Goal: Information Seeking & Learning: Find specific fact

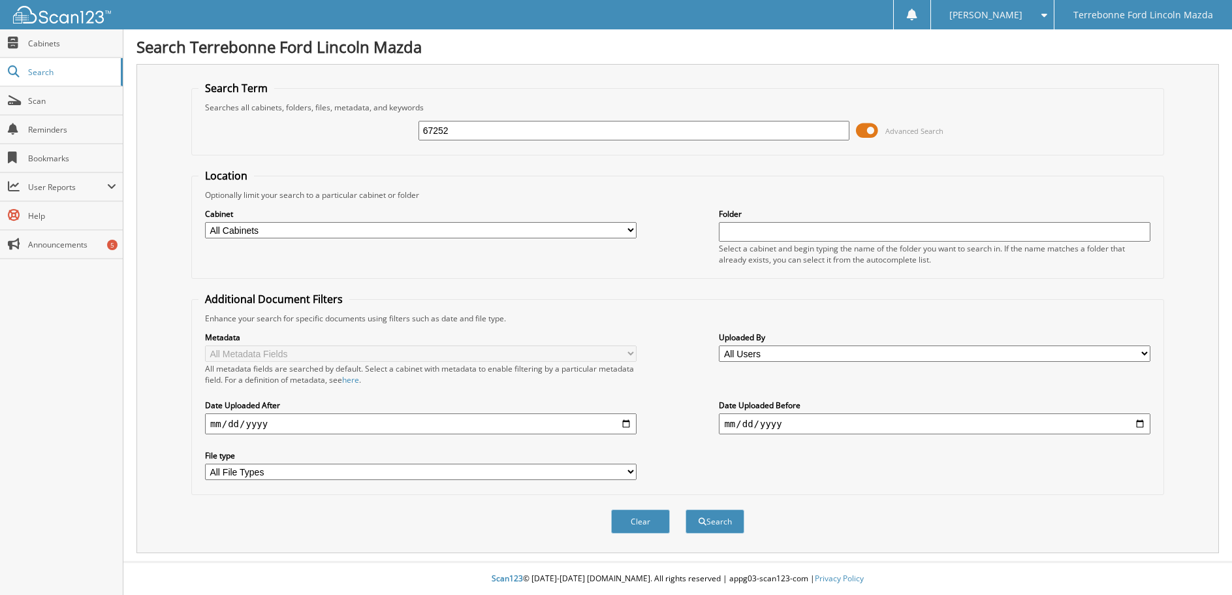
type input "67252"
click at [685, 509] on button "Search" at bounding box center [714, 521] width 59 height 24
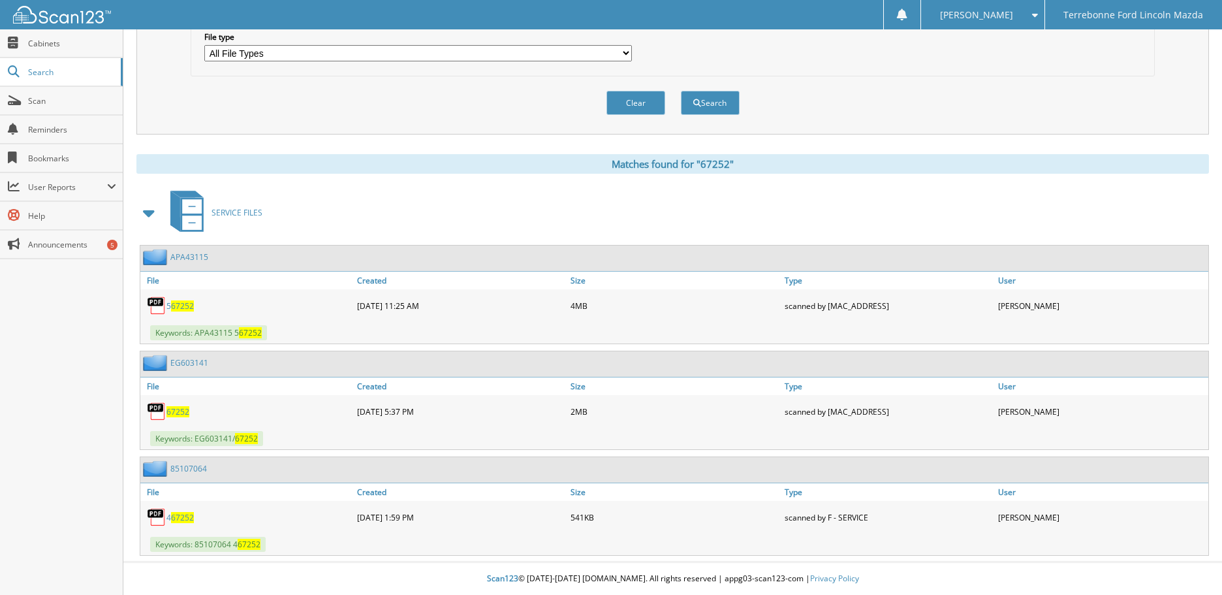
scroll to position [419, 0]
click at [176, 414] on span "67252" at bounding box center [177, 411] width 23 height 11
